Goal: Information Seeking & Learning: Check status

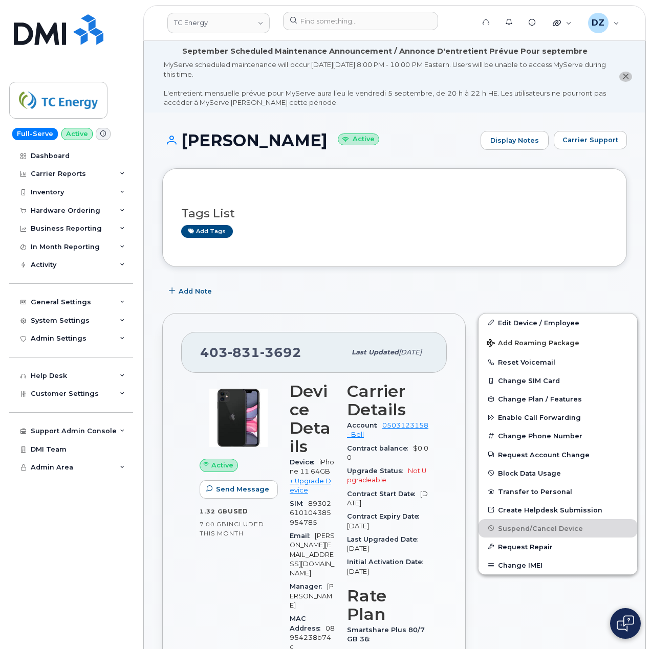
scroll to position [68, 0]
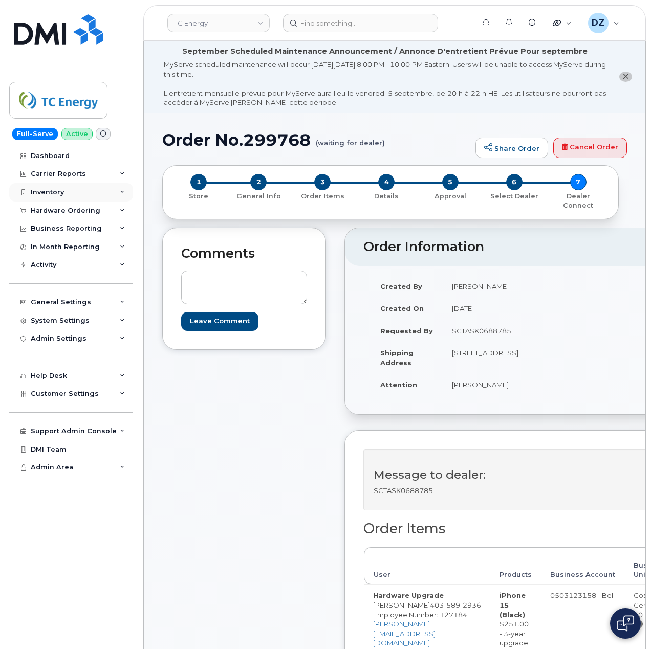
click at [64, 197] on div "Inventory" at bounding box center [71, 192] width 124 height 18
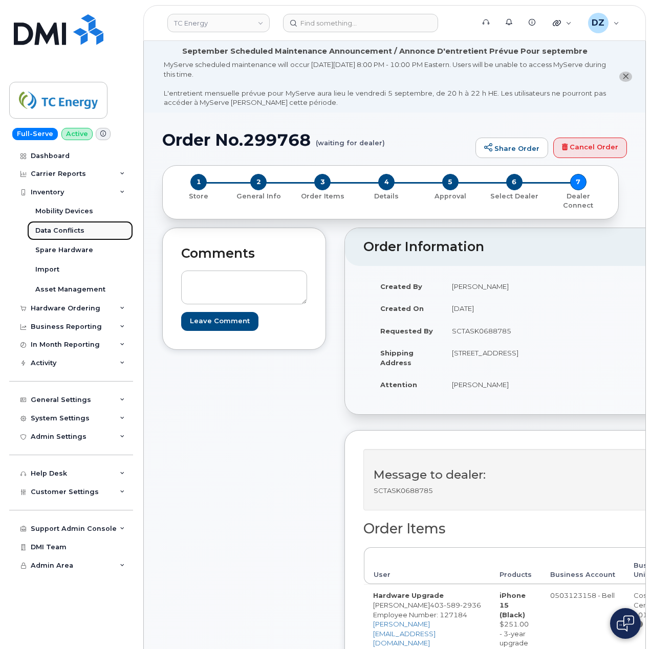
click at [65, 225] on link "Data Conflicts" at bounding box center [80, 230] width 106 height 19
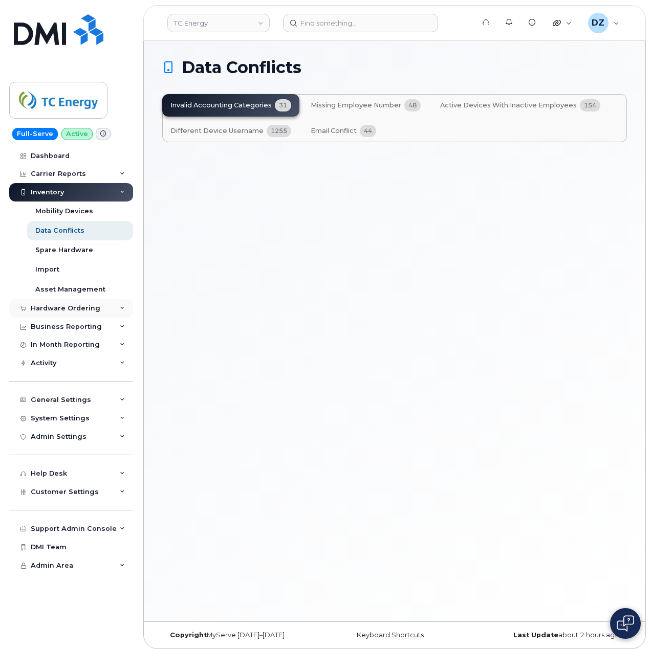
click at [78, 309] on div "Hardware Ordering" at bounding box center [66, 308] width 70 height 8
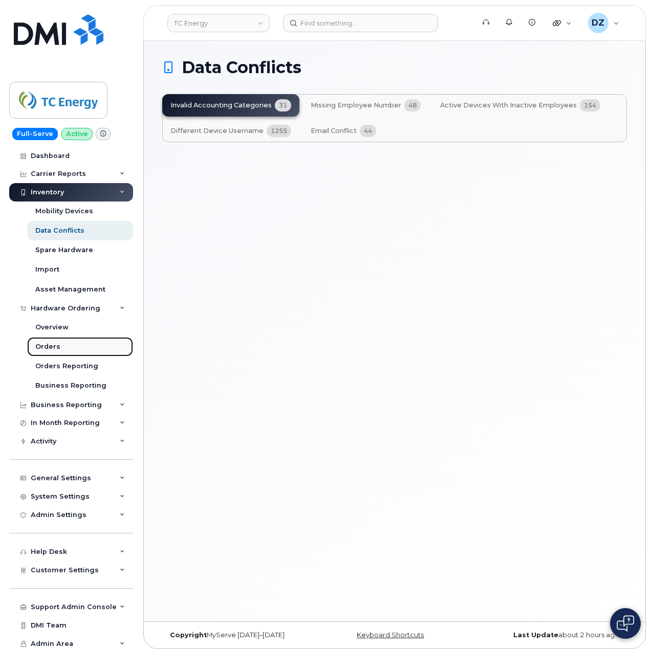
click at [65, 345] on link "Orders" at bounding box center [80, 346] width 106 height 19
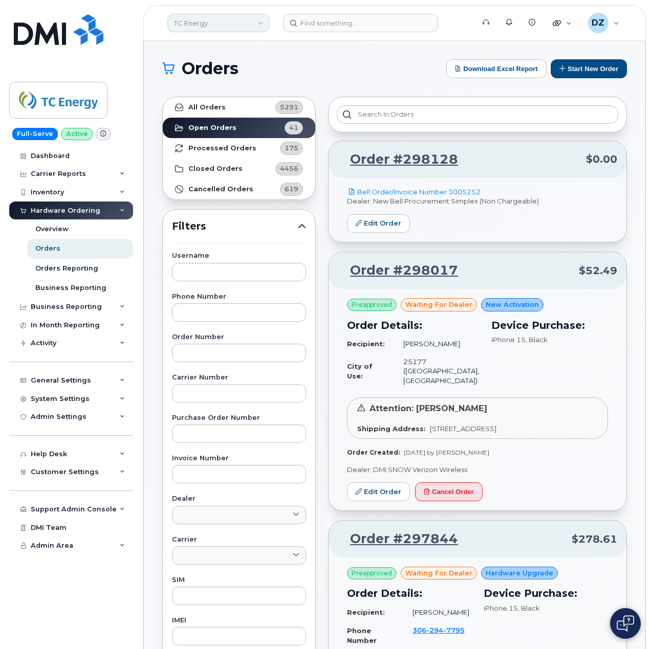
click at [220, 23] on link "TC Energy" at bounding box center [218, 23] width 102 height 18
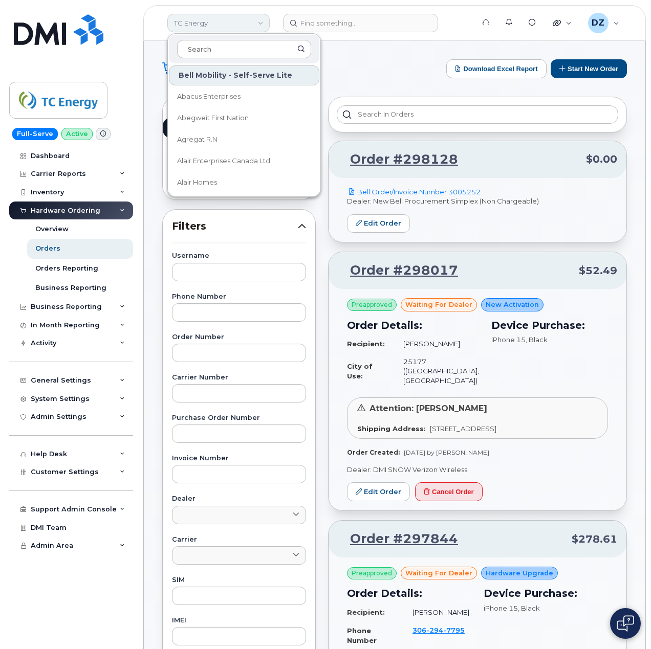
click at [215, 25] on link "TC Energy" at bounding box center [218, 23] width 102 height 18
click at [210, 317] on input "text" at bounding box center [239, 312] width 134 height 18
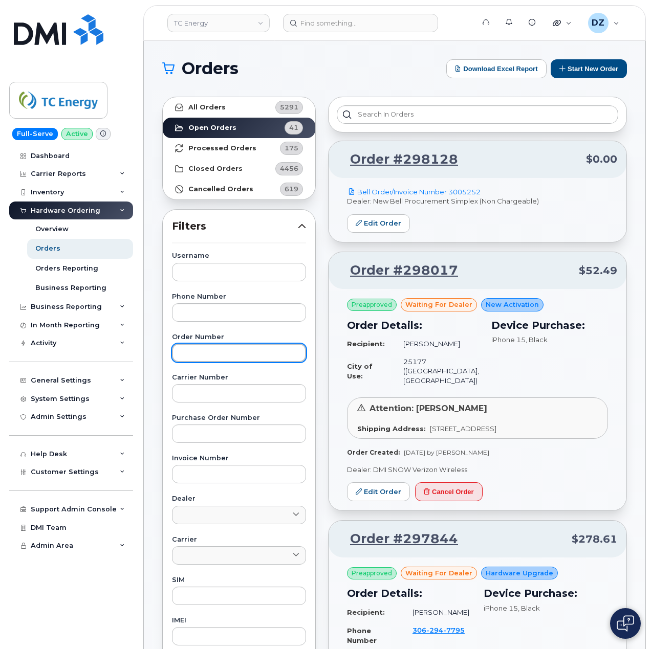
click at [221, 356] on input "text" at bounding box center [239, 353] width 134 height 18
paste input "299622"
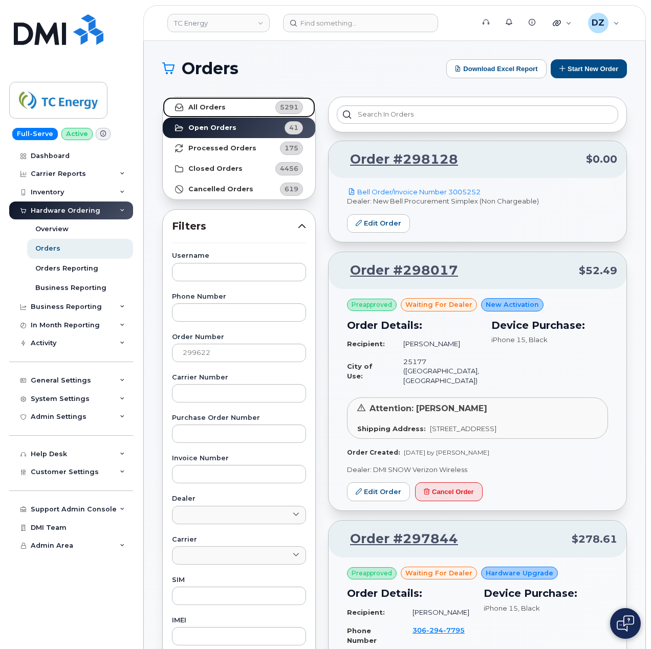
click at [256, 110] on link "All Orders 5291" at bounding box center [239, 107] width 152 height 20
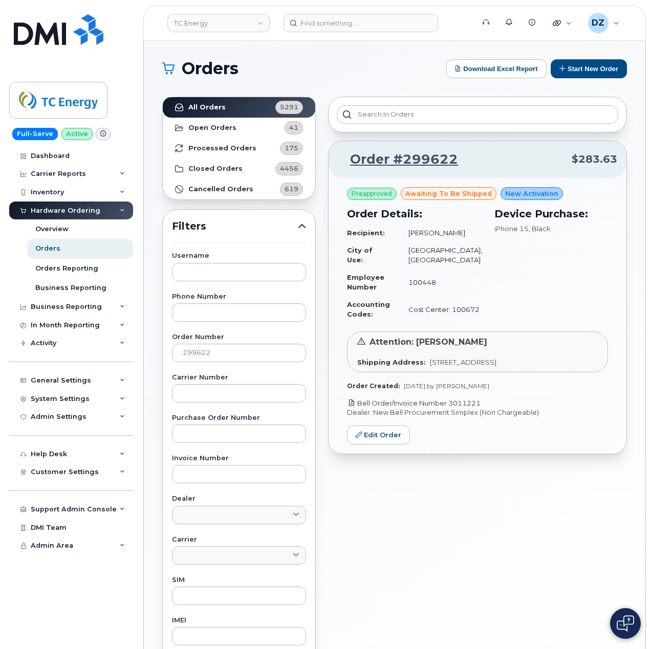
drag, startPoint x: 487, startPoint y: 424, endPoint x: 452, endPoint y: 423, distance: 34.8
click at [452, 408] on p "Bell Order/Invoice Number 3011221" at bounding box center [477, 403] width 261 height 10
copy link "3011221"
click at [208, 355] on input "299622" at bounding box center [239, 353] width 134 height 18
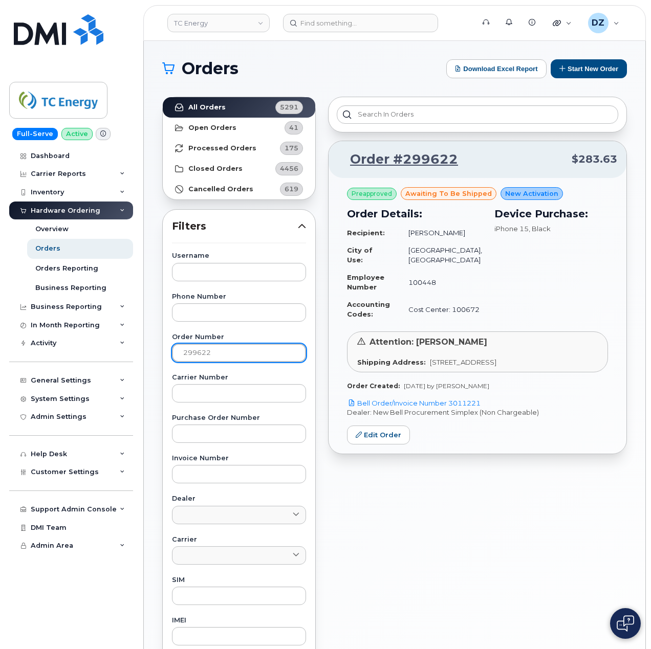
click at [207, 354] on input "299622" at bounding box center [239, 353] width 134 height 18
click at [195, 356] on input "299622" at bounding box center [239, 353] width 134 height 18
click at [215, 348] on input "299622" at bounding box center [239, 353] width 134 height 18
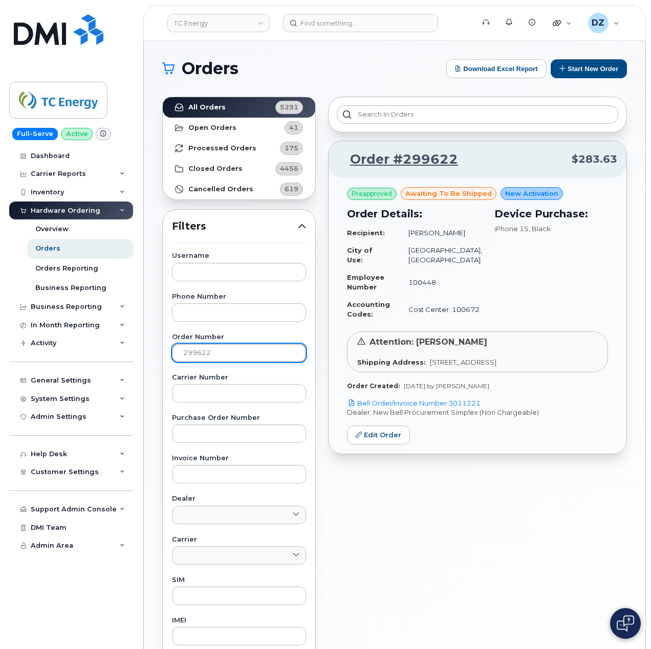
click at [215, 348] on input "299622" at bounding box center [239, 353] width 134 height 18
paste input "8636"
click at [225, 107] on link "All Orders 5291" at bounding box center [239, 107] width 152 height 20
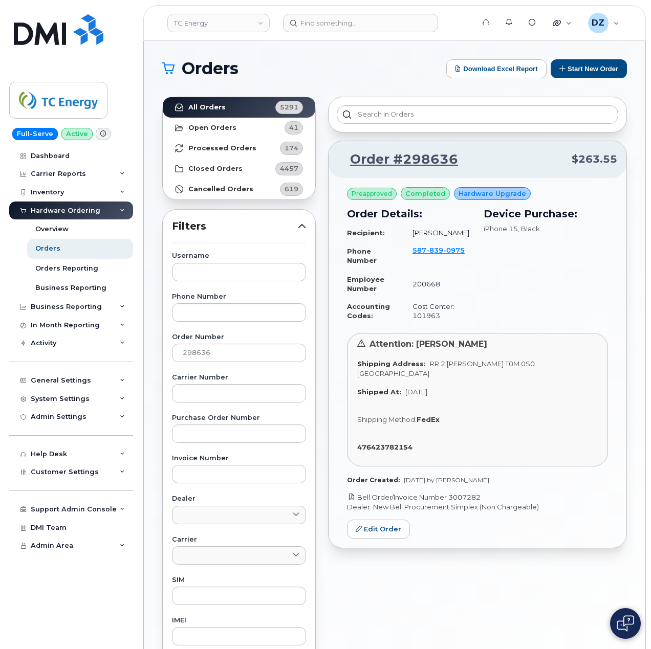
drag, startPoint x: 483, startPoint y: 487, endPoint x: 451, endPoint y: 491, distance: 32.5
click at [451, 493] on p "Bell Order/Invoice Number 3007282" at bounding box center [477, 498] width 261 height 10
copy link "3007282"
click at [215, 351] on input "298636" at bounding box center [239, 353] width 134 height 18
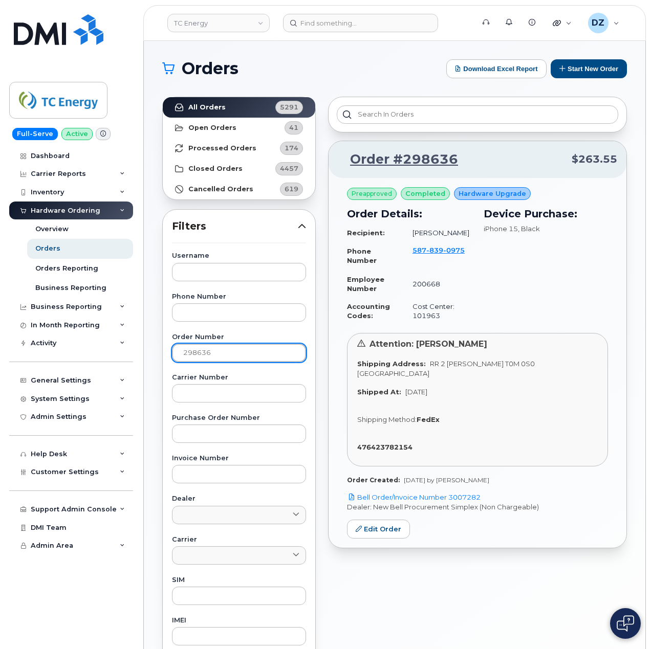
click at [215, 351] on input "298636" at bounding box center [239, 353] width 134 height 18
paste input "7844"
type input "297844"
click at [236, 105] on link "All Orders 5291" at bounding box center [239, 107] width 152 height 20
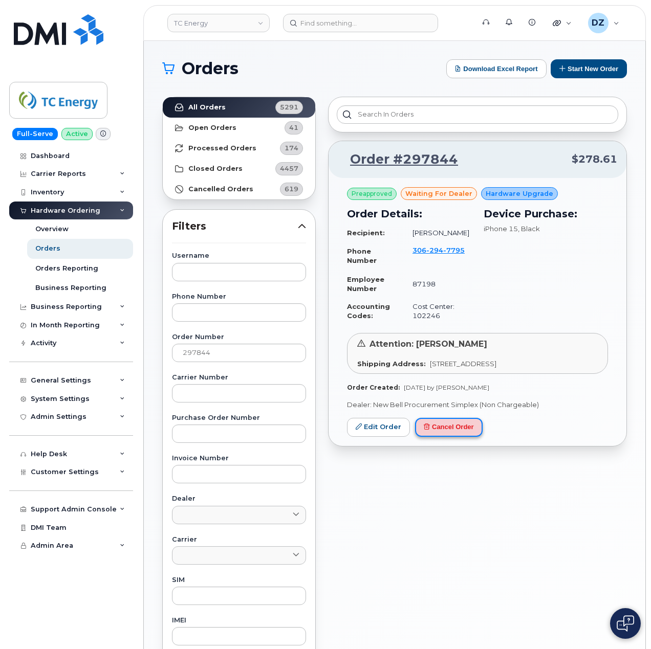
click at [464, 427] on button "Cancel Order" at bounding box center [449, 427] width 68 height 19
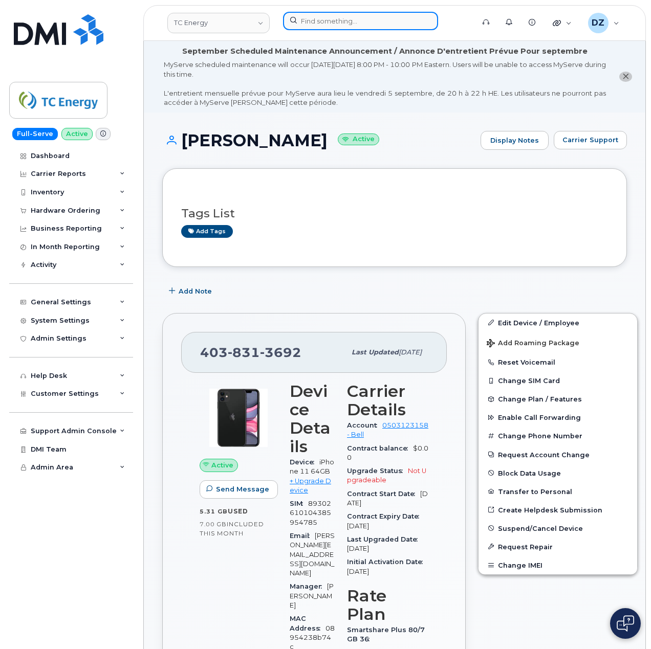
click at [330, 21] on input at bounding box center [360, 21] width 155 height 18
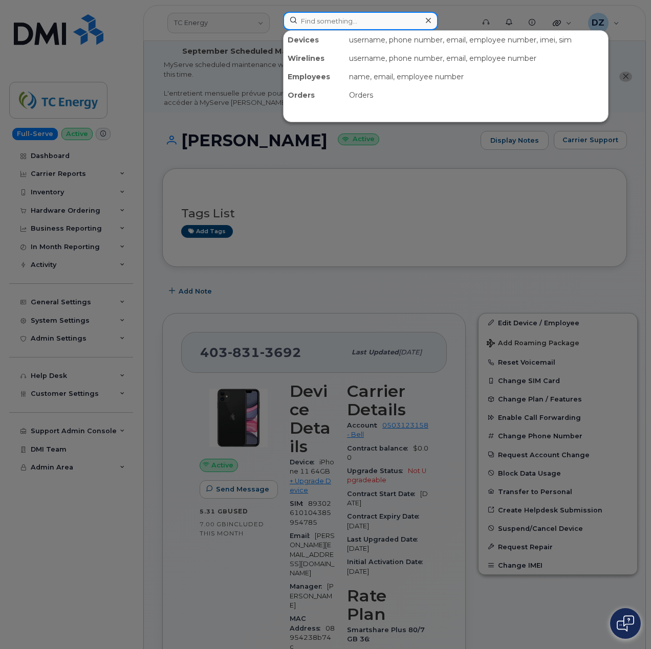
paste input "5878390975"
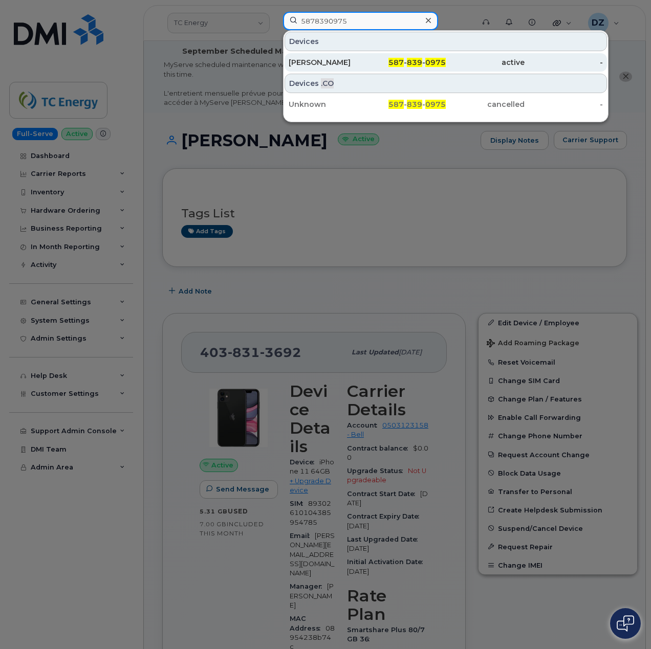
type input "5878390975"
click at [374, 64] on div "587 - 839 - 0975" at bounding box center [406, 62] width 79 height 10
